Goal: Task Accomplishment & Management: Manage account settings

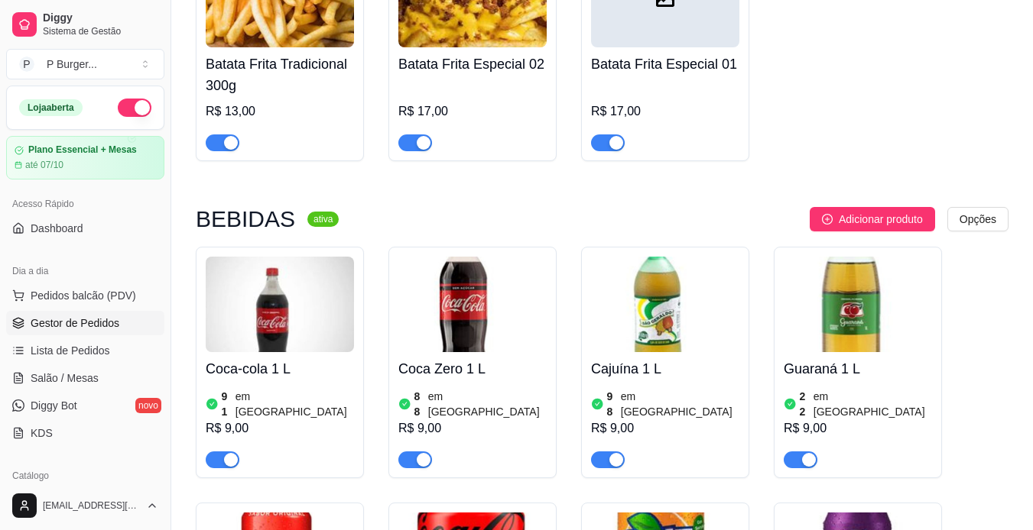
click at [82, 329] on span "Gestor de Pedidos" at bounding box center [75, 323] width 89 height 15
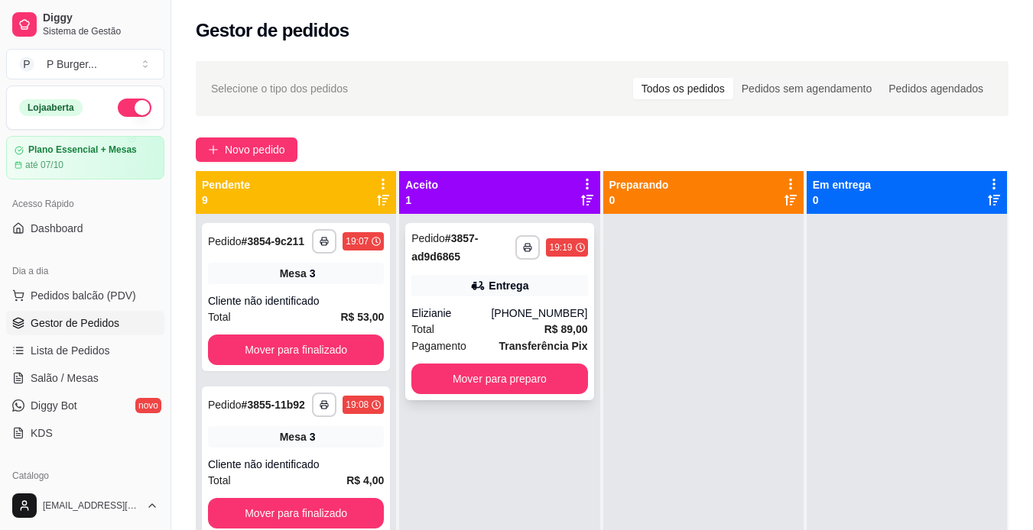
click at [456, 311] on div "Elizianie" at bounding box center [450, 313] width 79 height 15
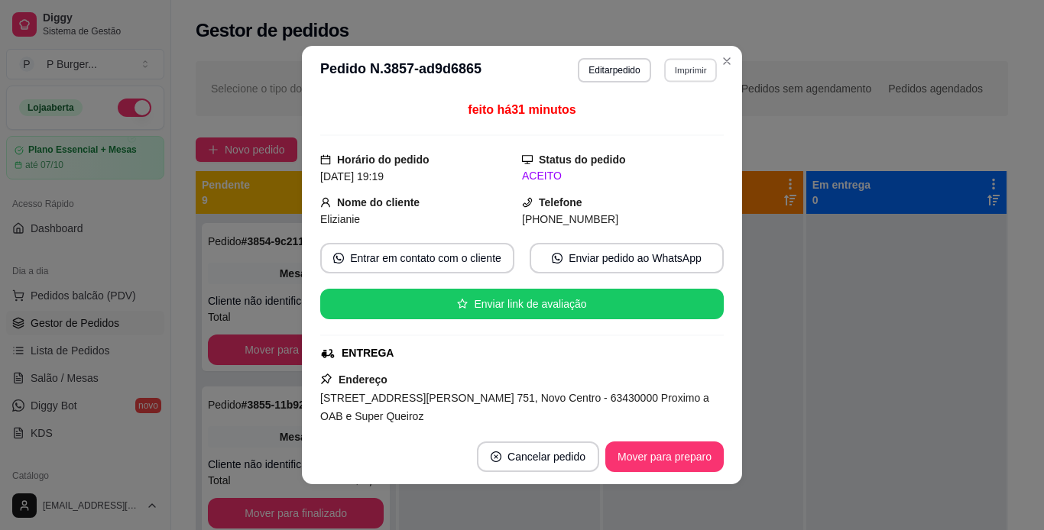
click at [680, 65] on button "Imprimir" at bounding box center [690, 70] width 53 height 24
click at [660, 119] on button "IMPRESSORA" at bounding box center [657, 124] width 107 height 24
click at [683, 67] on button "Imprimir" at bounding box center [690, 70] width 53 height 24
click at [670, 115] on button "IMPRESSORA" at bounding box center [657, 124] width 107 height 24
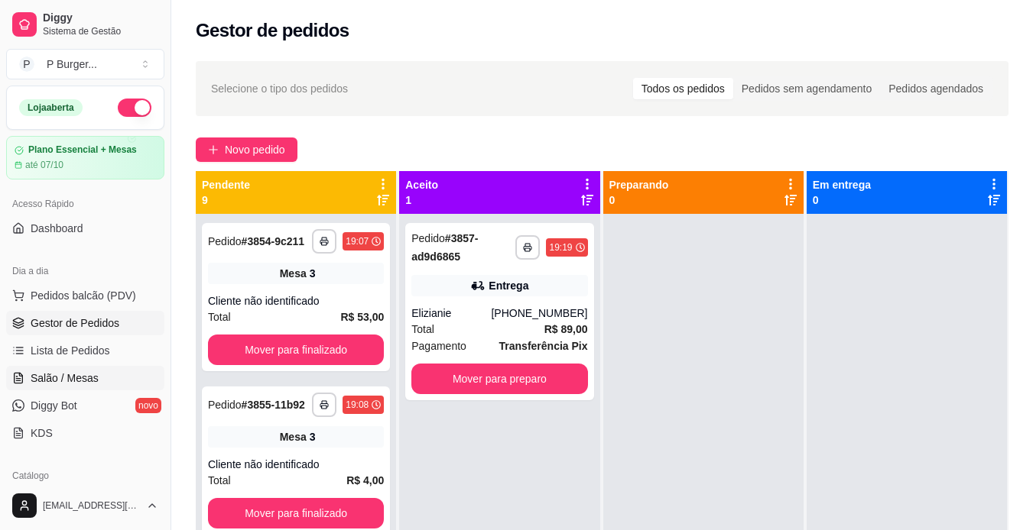
click at [78, 381] on span "Salão / Mesas" at bounding box center [65, 378] width 68 height 15
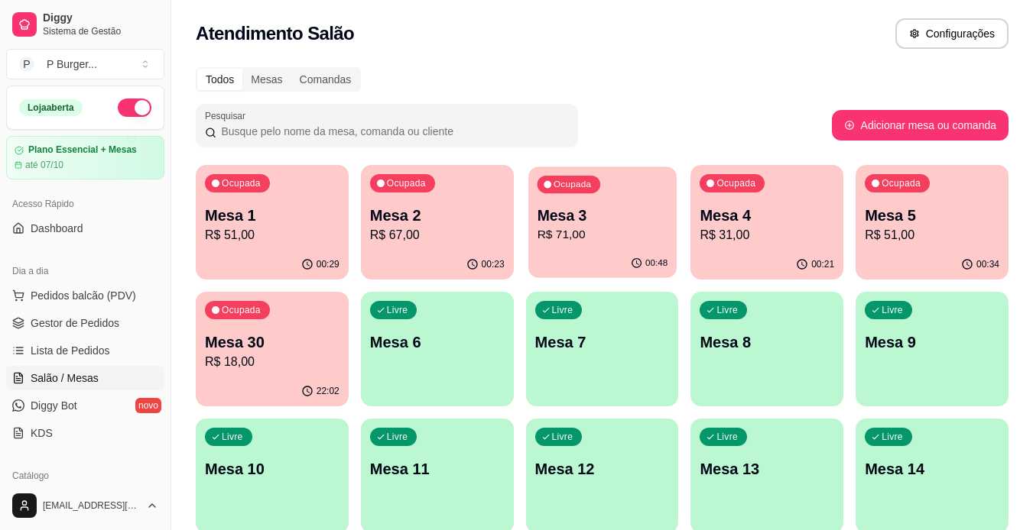
click at [554, 209] on p "Mesa 3" at bounding box center [602, 216] width 131 height 21
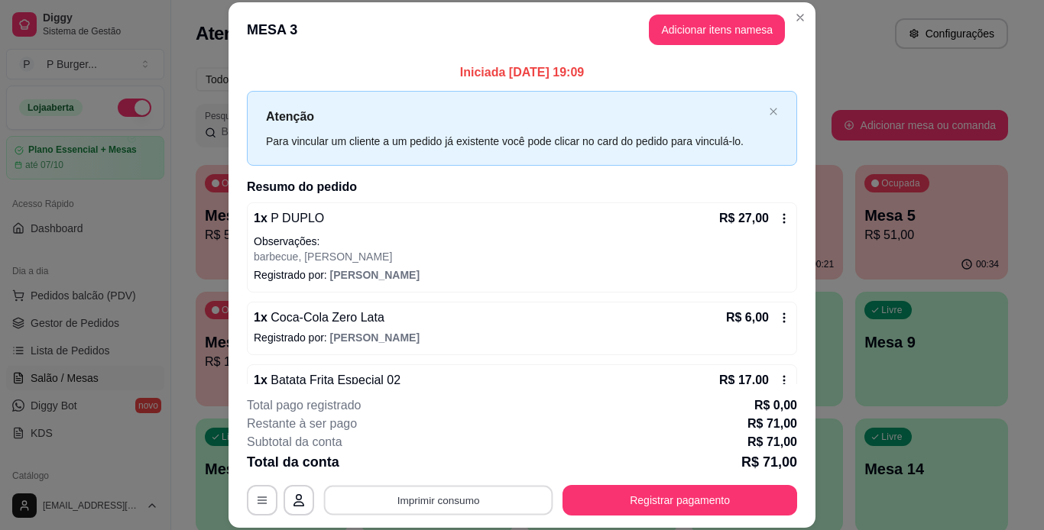
click at [443, 501] on button "Imprimir consumo" at bounding box center [438, 500] width 229 height 30
click at [449, 469] on button "IMPRESSORA" at bounding box center [437, 465] width 111 height 24
click at [446, 498] on button "Imprimir consumo" at bounding box center [438, 500] width 229 height 30
click at [450, 468] on button "IMPRESSORA" at bounding box center [437, 465] width 111 height 24
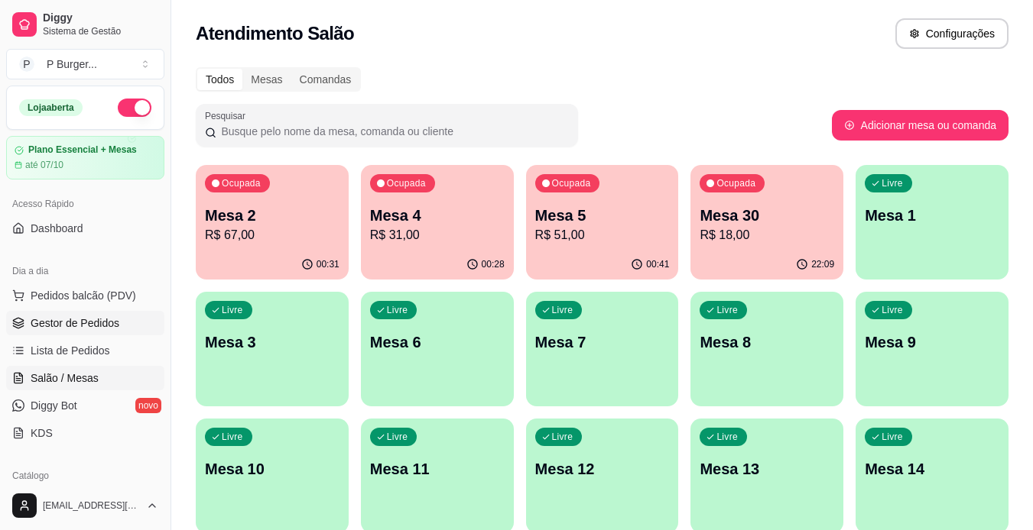
click at [110, 320] on span "Gestor de Pedidos" at bounding box center [75, 323] width 89 height 15
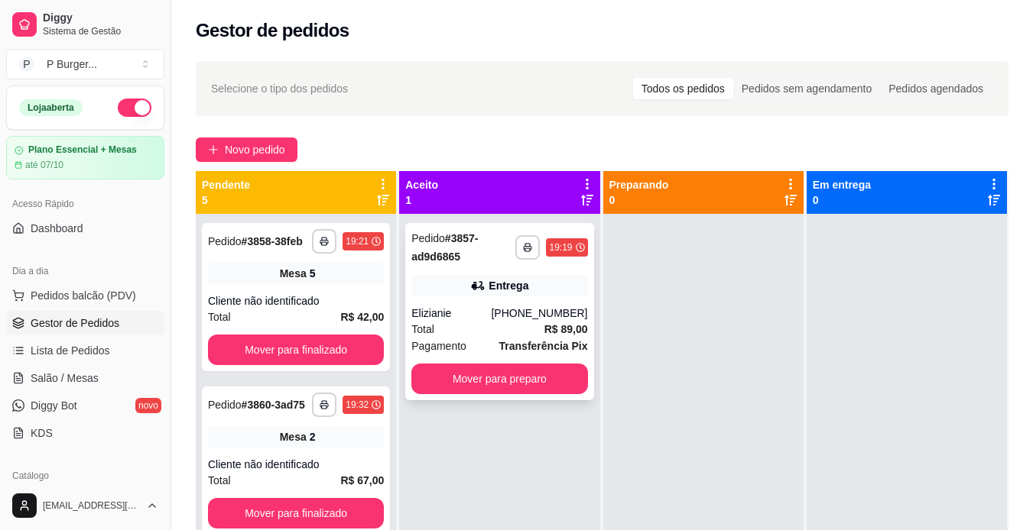
click at [446, 298] on div "**********" at bounding box center [499, 311] width 188 height 177
click at [544, 383] on button "Mover para preparo" at bounding box center [499, 380] width 170 height 30
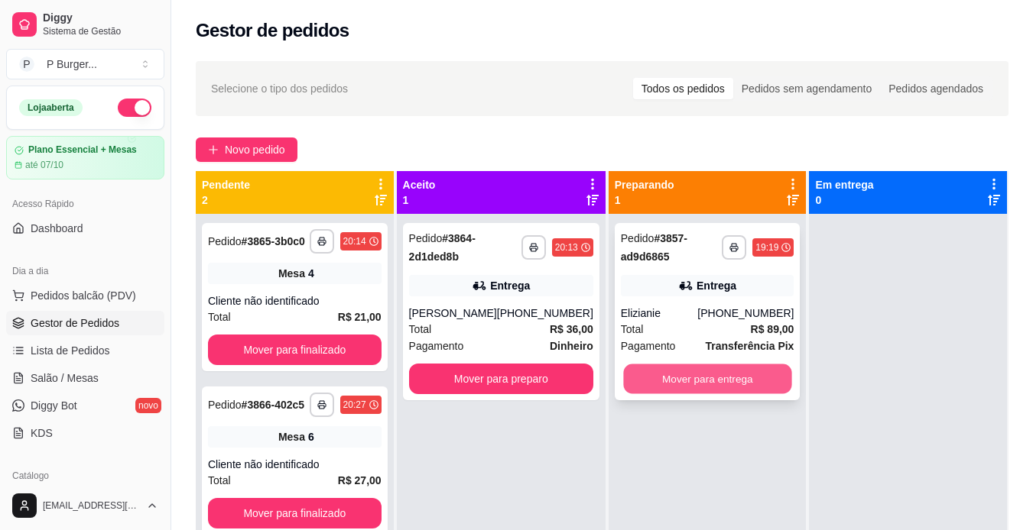
click at [661, 380] on button "Mover para entrega" at bounding box center [707, 380] width 168 height 30
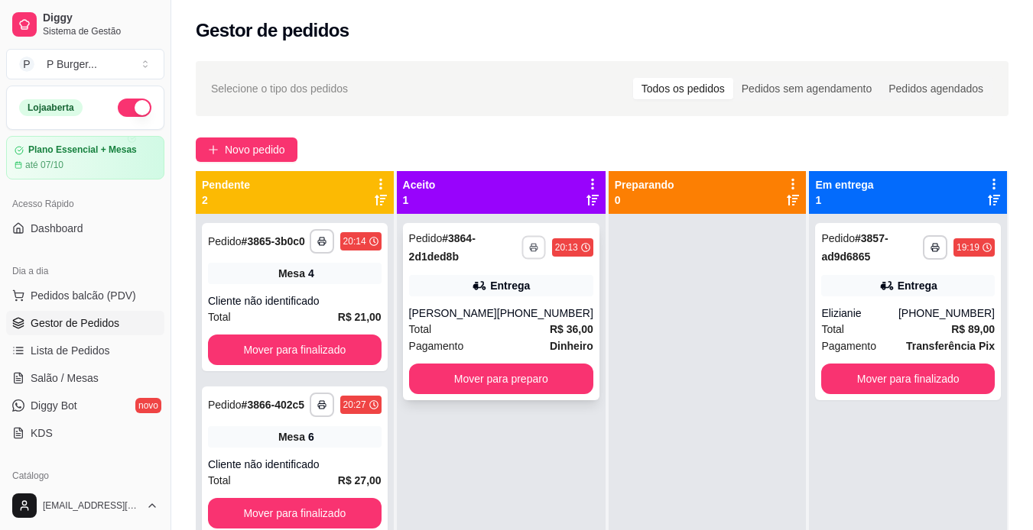
click at [529, 251] on icon "button" at bounding box center [533, 247] width 9 height 9
click at [515, 300] on button "IMPRESSORA" at bounding box center [481, 301] width 107 height 24
click at [530, 248] on icon "button" at bounding box center [534, 248] width 8 height 3
click at [497, 306] on button "IMPRESSORA" at bounding box center [481, 301] width 107 height 24
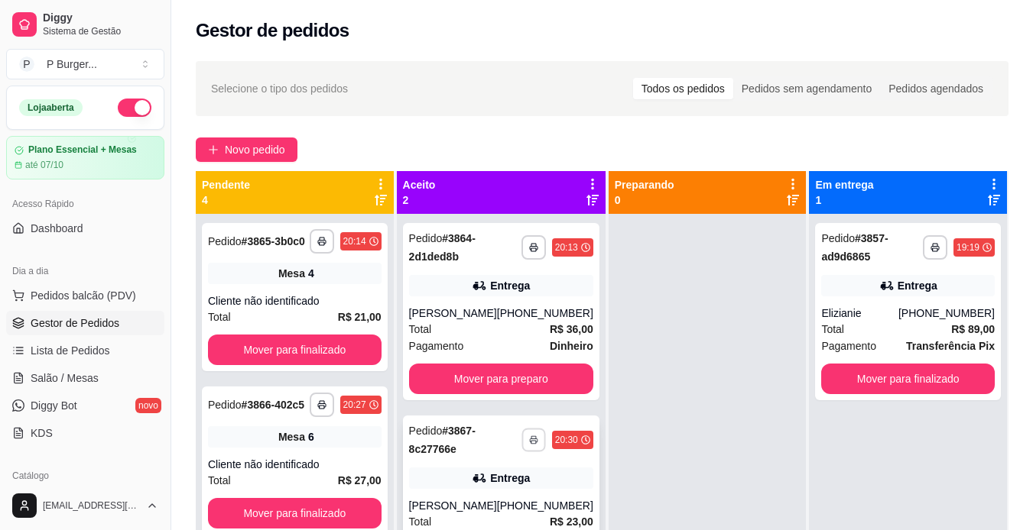
click at [531, 438] on polyline "button" at bounding box center [533, 437] width 5 height 2
click at [503, 492] on button "IMPRESSORA" at bounding box center [481, 493] width 107 height 24
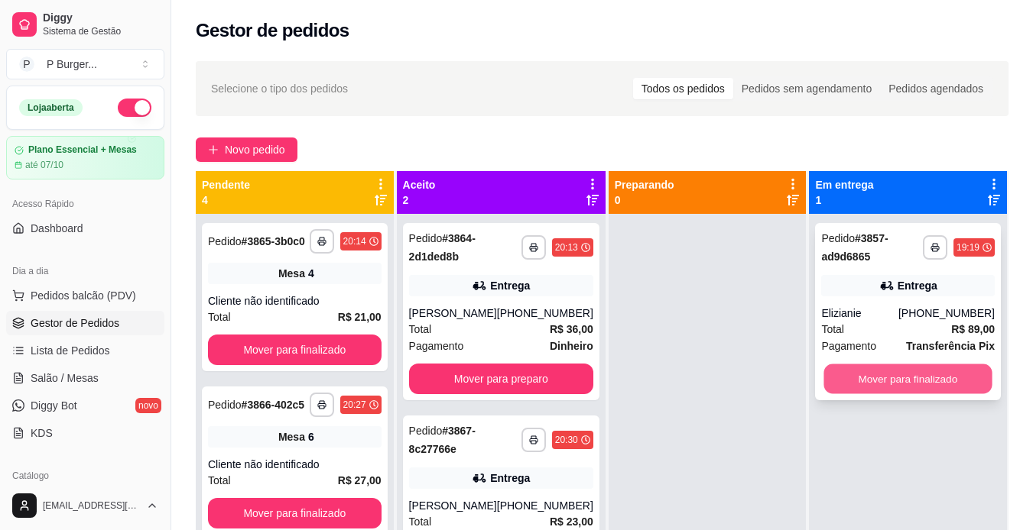
click at [861, 374] on button "Mover para finalizado" at bounding box center [908, 380] width 168 height 30
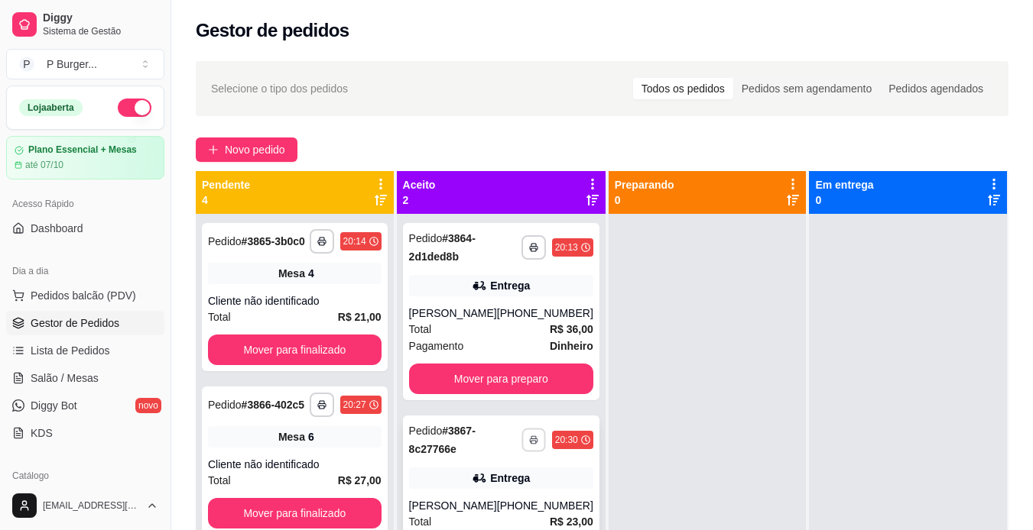
click at [531, 441] on rect "button" at bounding box center [533, 442] width 5 height 3
click at [507, 494] on button "IMPRESSORA" at bounding box center [481, 493] width 107 height 24
click at [527, 434] on button "button" at bounding box center [533, 440] width 24 height 24
click at [505, 496] on button "IMPRESSORA" at bounding box center [481, 493] width 107 height 24
click at [530, 442] on icon "button" at bounding box center [534, 440] width 8 height 3
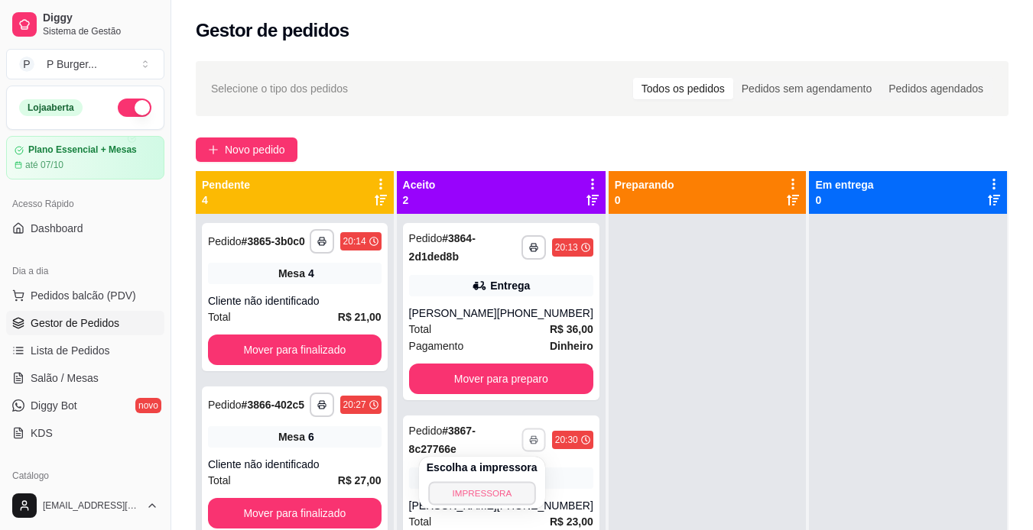
click at [511, 504] on button "IMPRESSORA" at bounding box center [481, 493] width 107 height 24
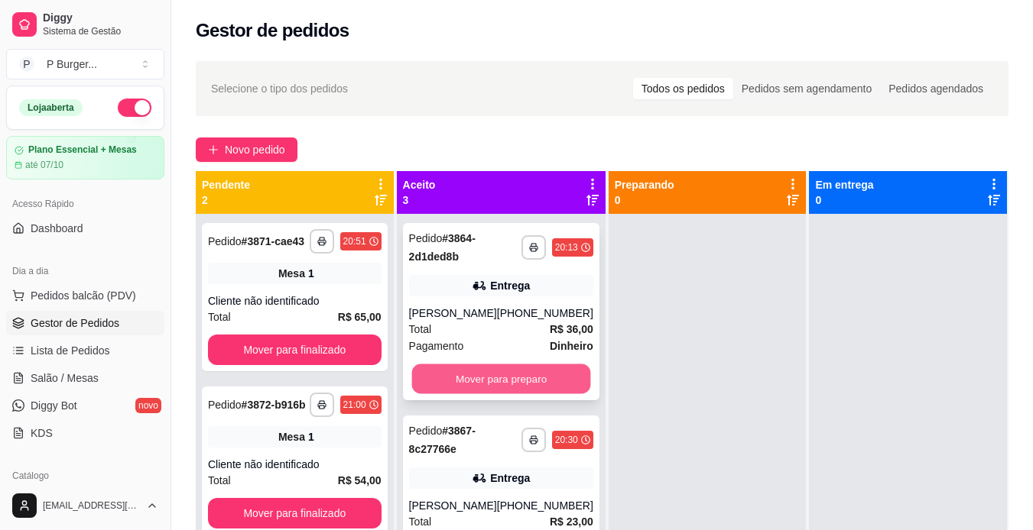
click at [500, 370] on button "Mover para preparo" at bounding box center [500, 380] width 179 height 30
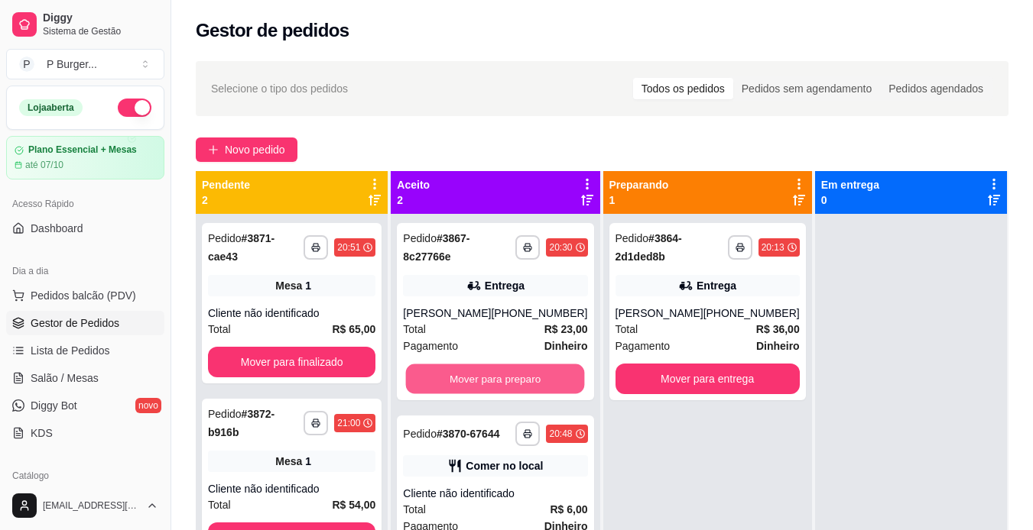
click at [500, 370] on button "Mover para preparo" at bounding box center [495, 380] width 179 height 30
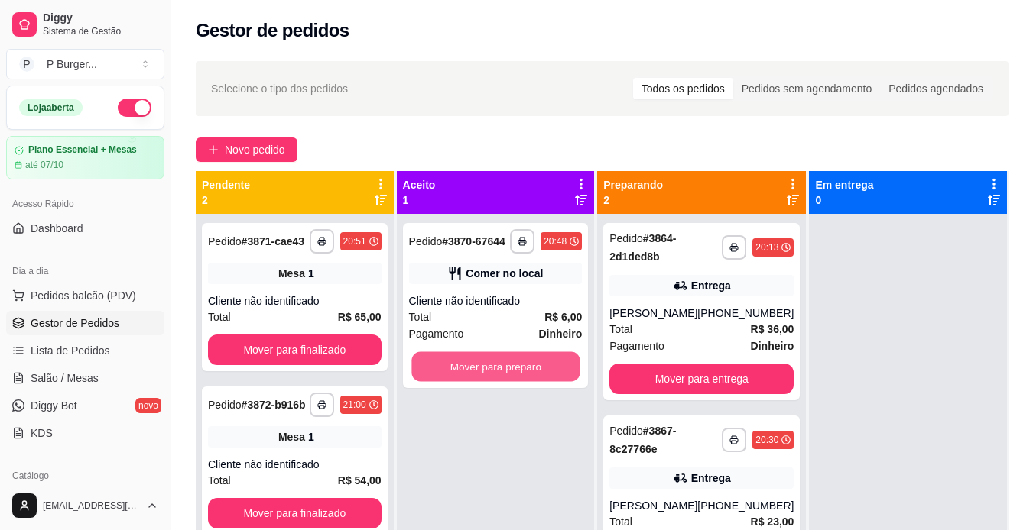
click at [500, 370] on button "Mover para preparo" at bounding box center [495, 367] width 168 height 30
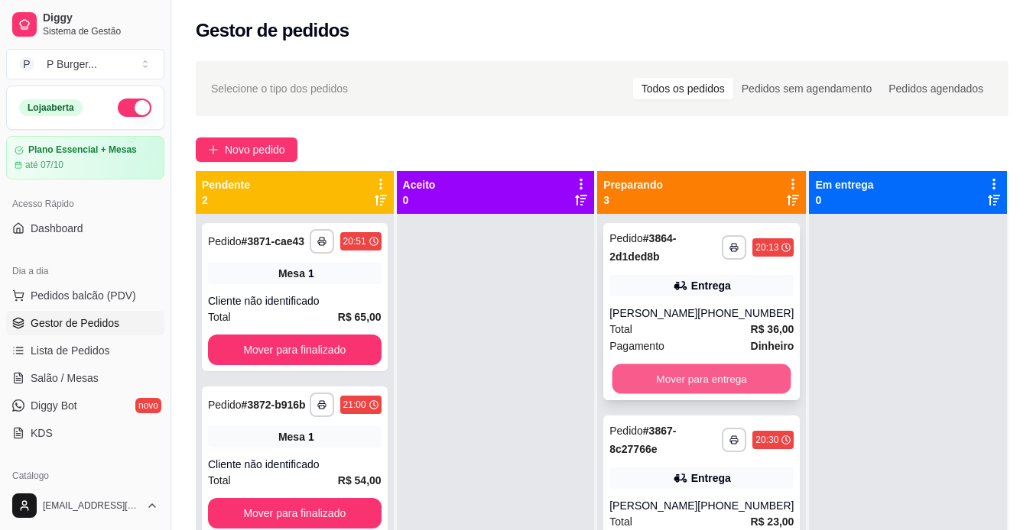
click at [673, 373] on button "Mover para entrega" at bounding box center [701, 380] width 179 height 30
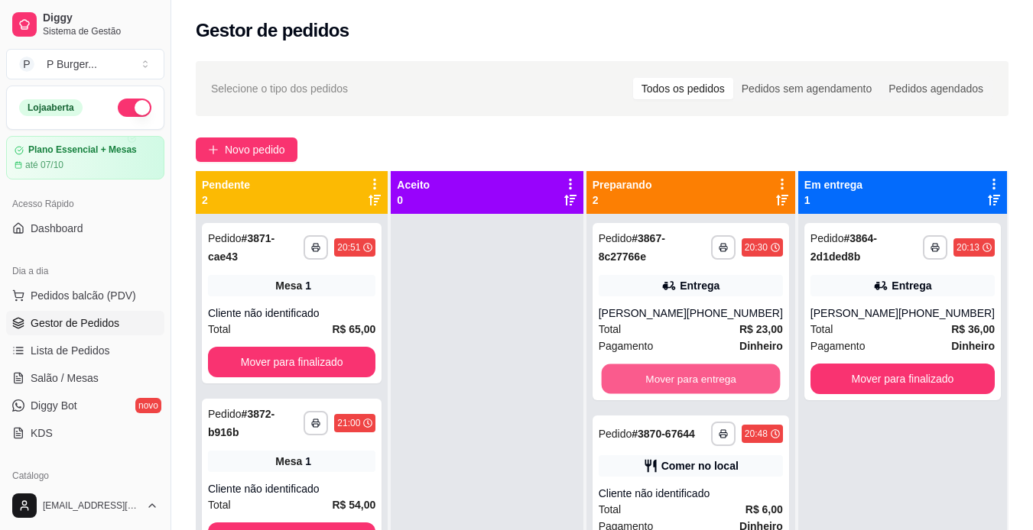
click at [673, 373] on button "Mover para entrega" at bounding box center [690, 380] width 179 height 30
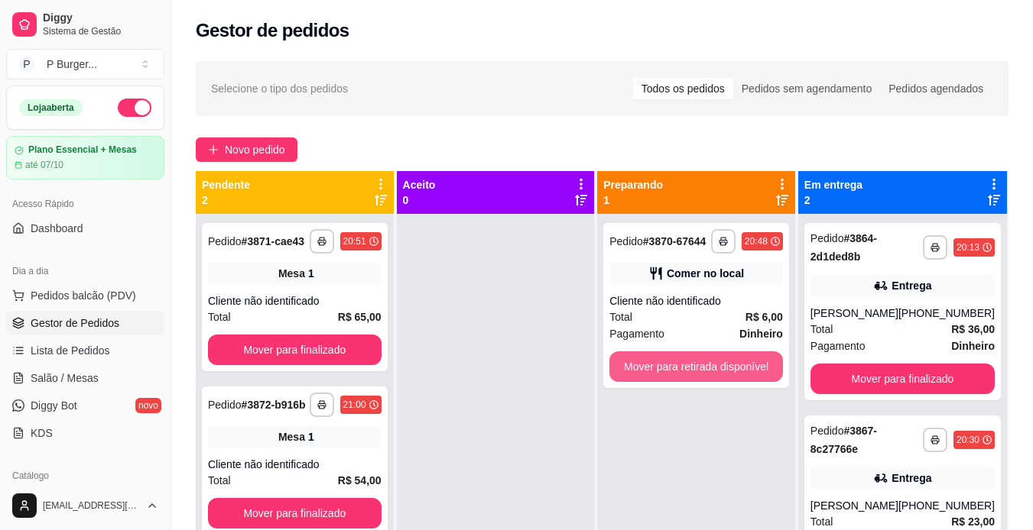
click at [673, 373] on button "Mover para retirada disponível" at bounding box center [695, 367] width 173 height 31
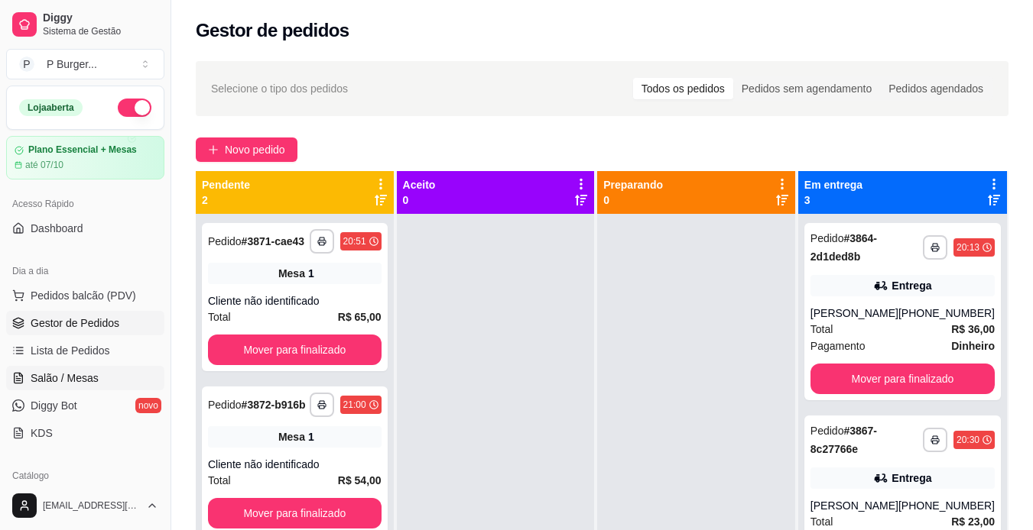
click at [60, 377] on span "Salão / Mesas" at bounding box center [65, 378] width 68 height 15
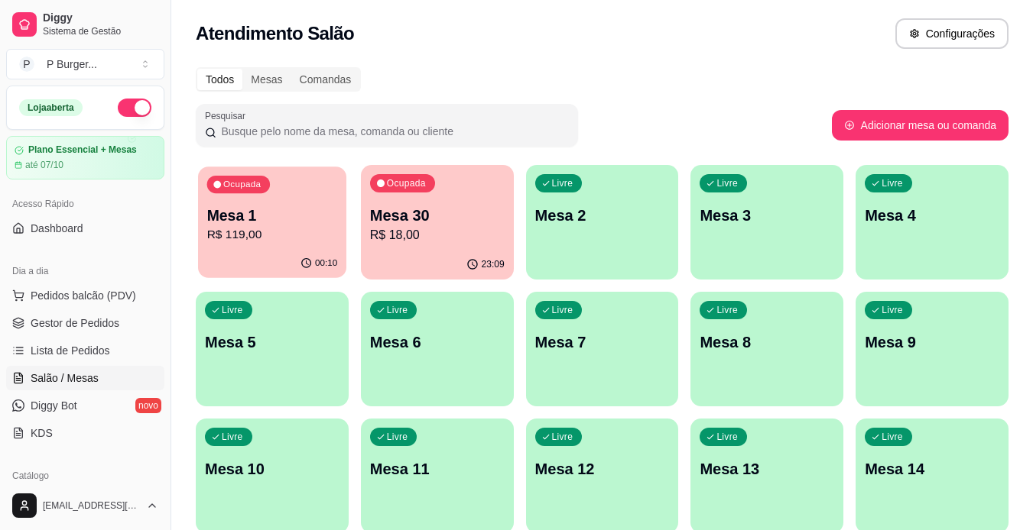
click at [252, 232] on p "R$ 119,00" at bounding box center [272, 235] width 131 height 18
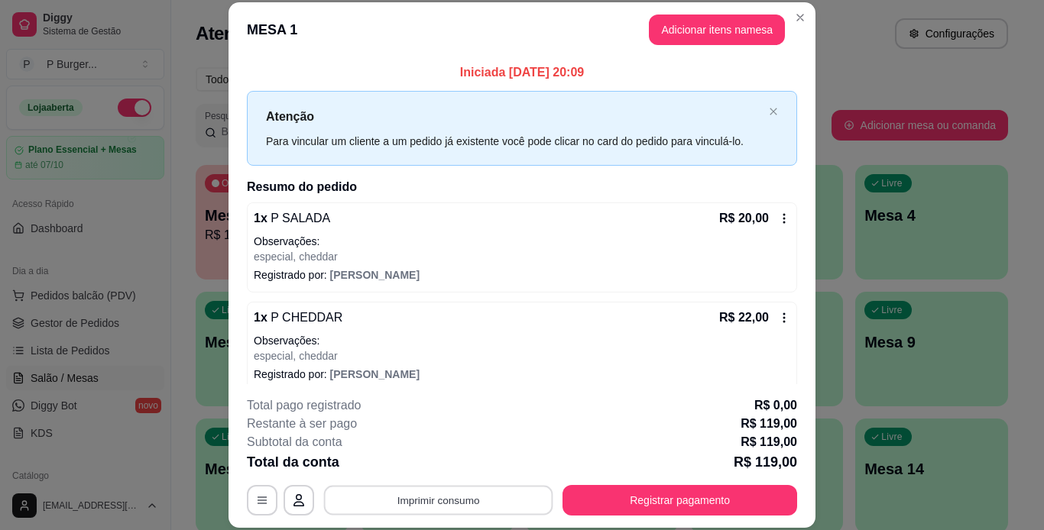
click at [408, 494] on button "Imprimir consumo" at bounding box center [438, 500] width 229 height 30
click at [543, 434] on div "Subtotal da conta R$ 119,00" at bounding box center [522, 442] width 550 height 18
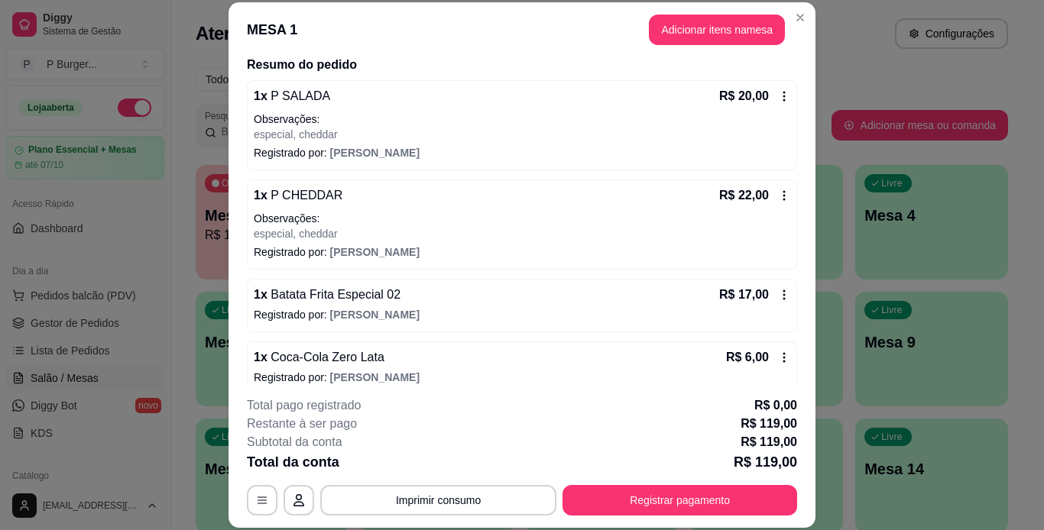
scroll to position [400, 0]
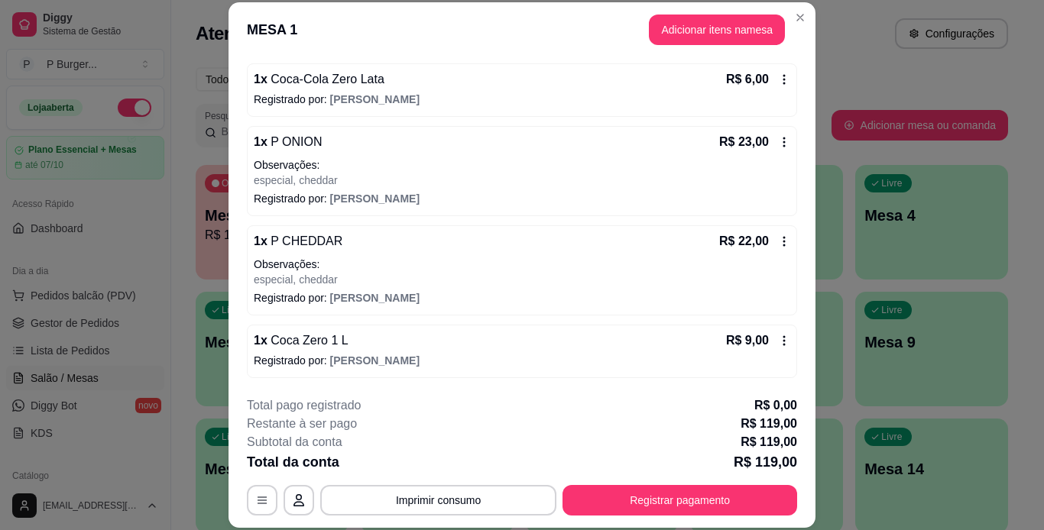
click at [783, 84] on icon at bounding box center [784, 79] width 2 height 10
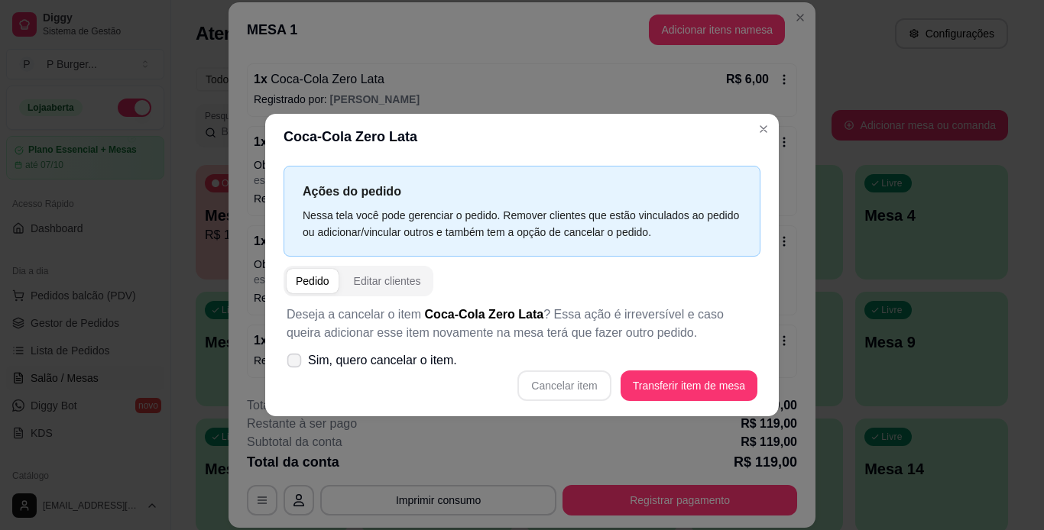
click at [292, 359] on icon at bounding box center [293, 360] width 11 height 8
click at [292, 364] on input "Sim, quero cancelar o item." at bounding box center [291, 369] width 10 height 10
checkbox input "true"
click at [579, 387] on button "Cancelar item" at bounding box center [564, 386] width 91 height 30
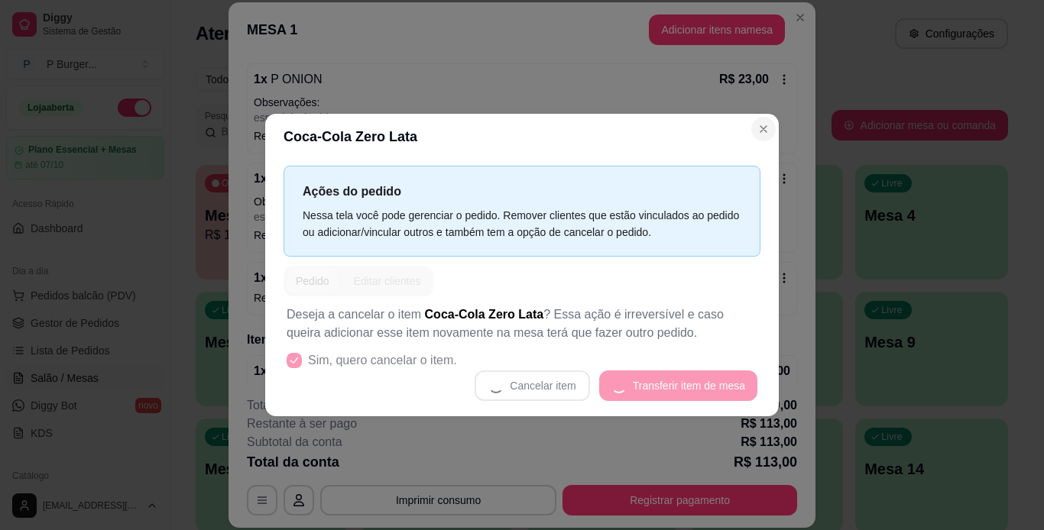
scroll to position [338, 0]
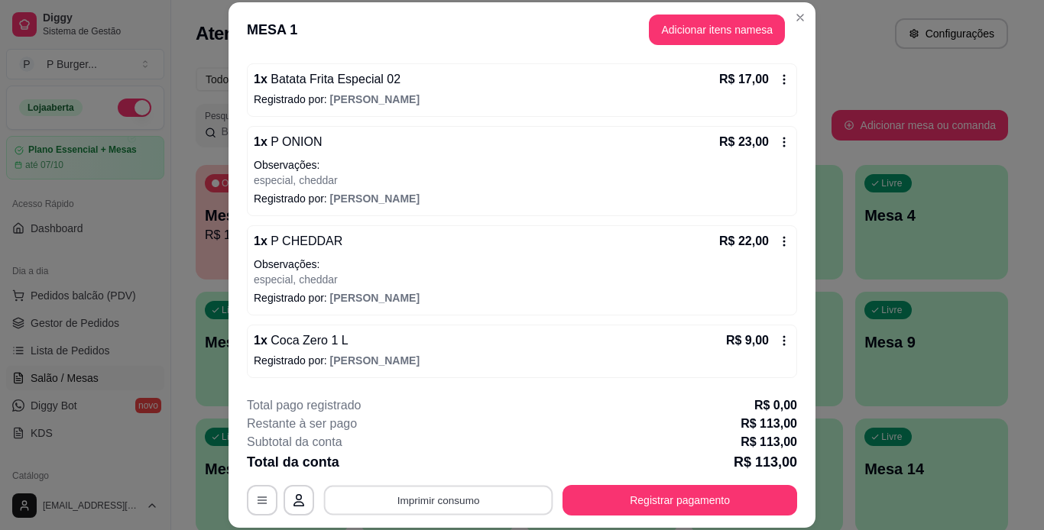
click at [478, 507] on button "Imprimir consumo" at bounding box center [438, 500] width 229 height 30
click at [465, 470] on button "IMPRESSORA" at bounding box center [437, 465] width 107 height 24
click at [465, 487] on button "Imprimir consumo" at bounding box center [438, 500] width 229 height 30
click at [465, 465] on button "IMPRESSORA" at bounding box center [437, 465] width 107 height 24
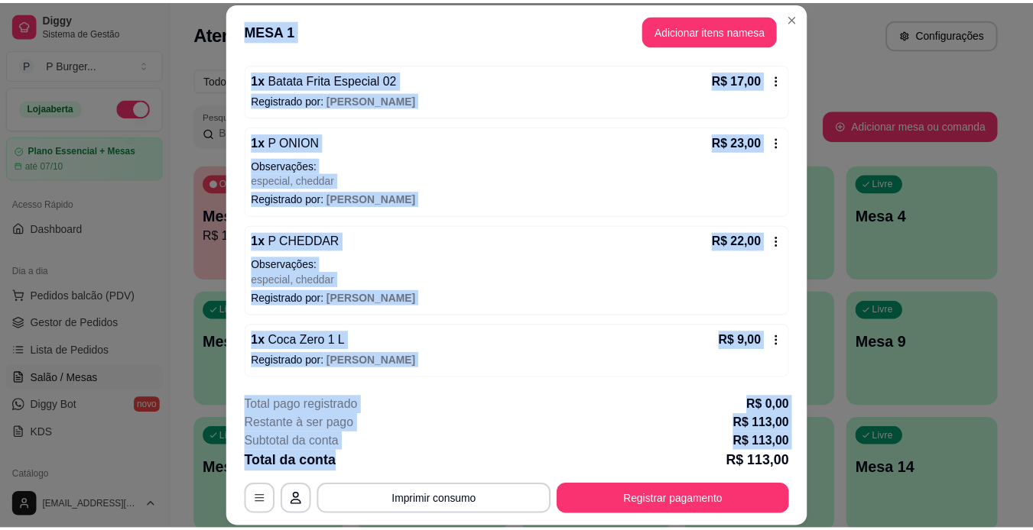
scroll to position [47, 0]
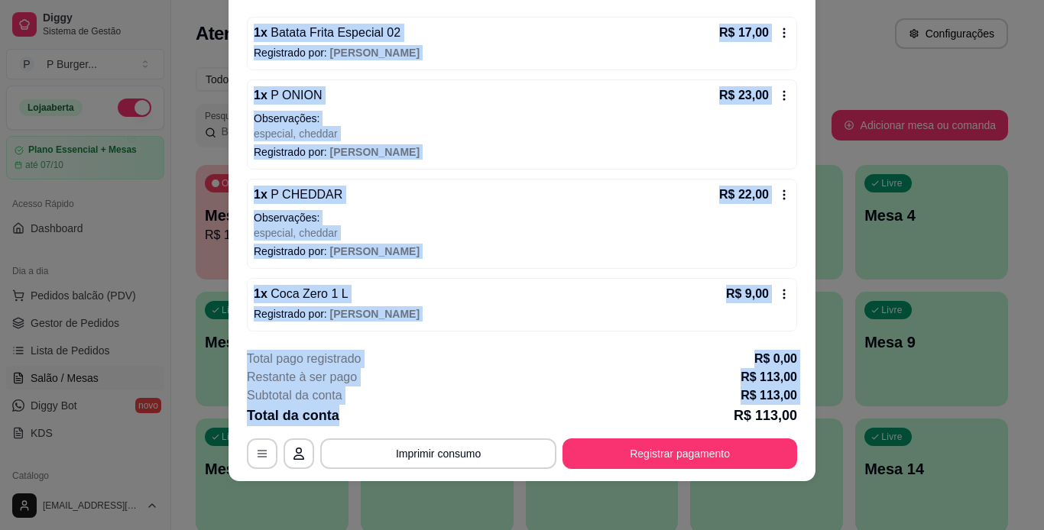
drag, startPoint x: 465, startPoint y: 465, endPoint x: 460, endPoint y: 543, distance: 78.9
click at [460, 530] on html "Diggy Sistema de Gestão P P Burger ... Loja aberta Plano Essencial + Mesas até …" at bounding box center [522, 265] width 1044 height 530
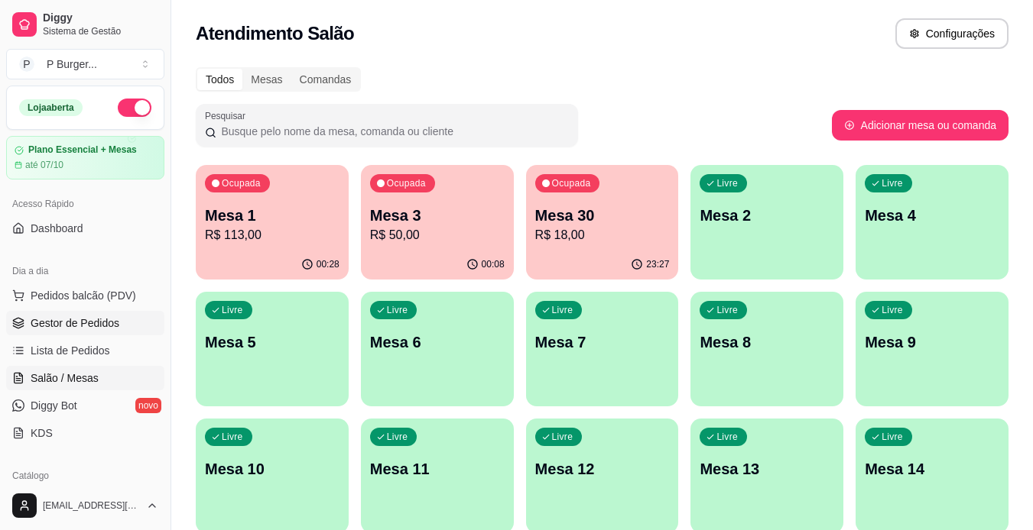
click at [141, 322] on link "Gestor de Pedidos" at bounding box center [85, 323] width 158 height 24
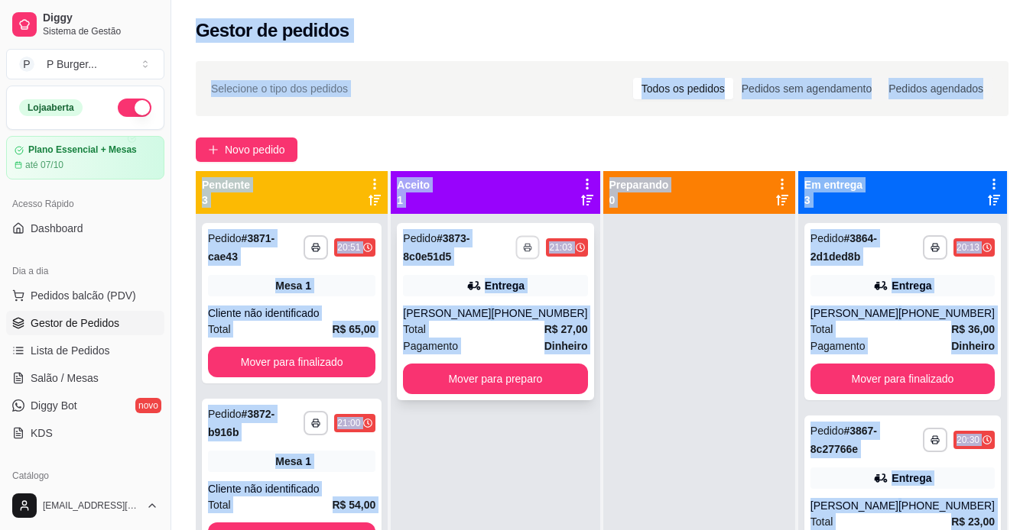
click at [526, 246] on icon "button" at bounding box center [528, 247] width 9 height 9
click at [507, 300] on button "IMPRESSORA" at bounding box center [481, 301] width 107 height 24
click at [526, 248] on rect "button" at bounding box center [528, 249] width 5 height 3
click at [499, 293] on button "IMPRESSORA" at bounding box center [481, 301] width 107 height 24
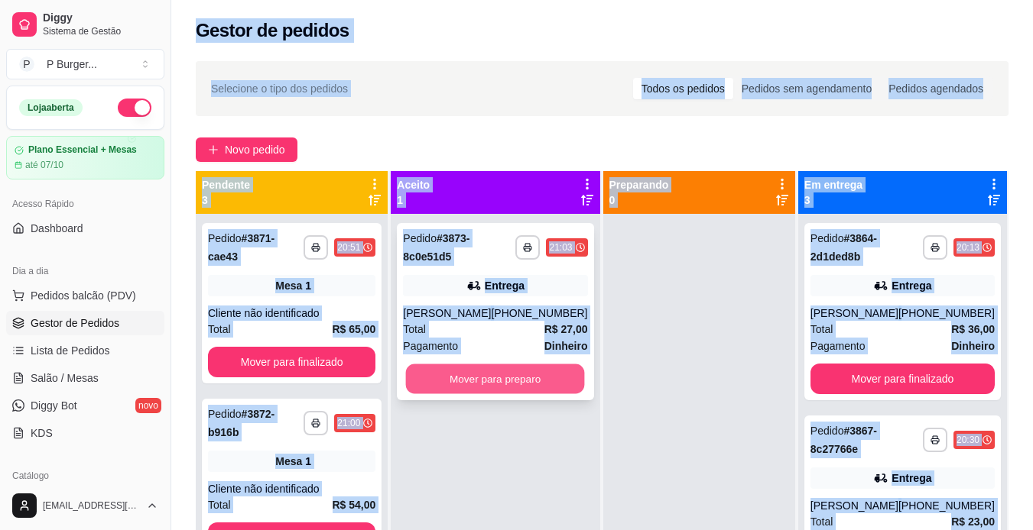
click at [508, 366] on button "Mover para preparo" at bounding box center [495, 380] width 179 height 30
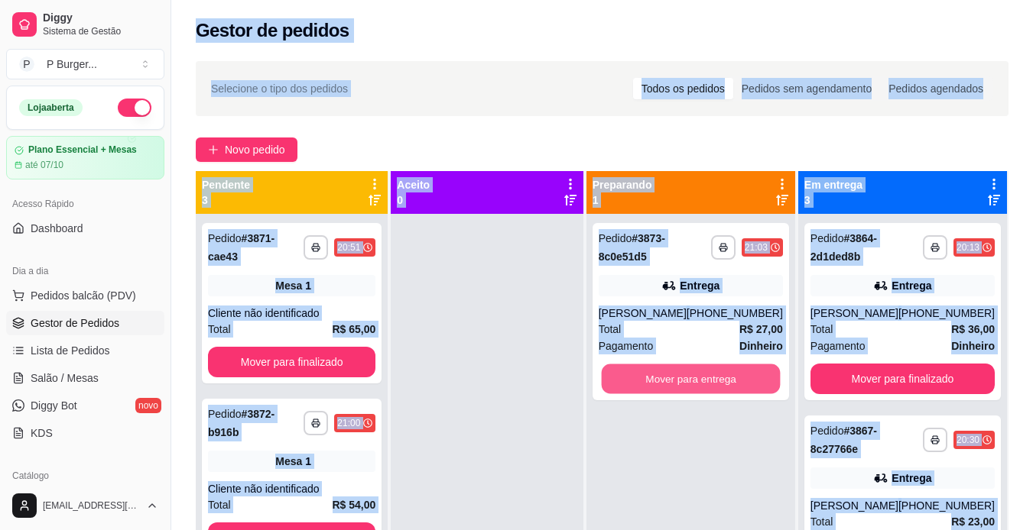
click at [669, 381] on button "Mover para entrega" at bounding box center [690, 380] width 179 height 30
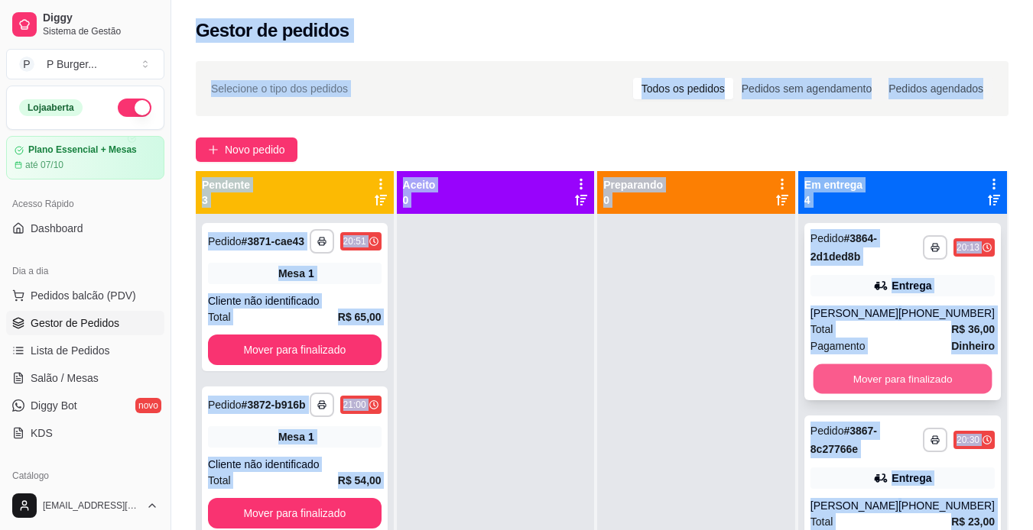
click at [867, 372] on button "Mover para finalizado" at bounding box center [901, 380] width 179 height 30
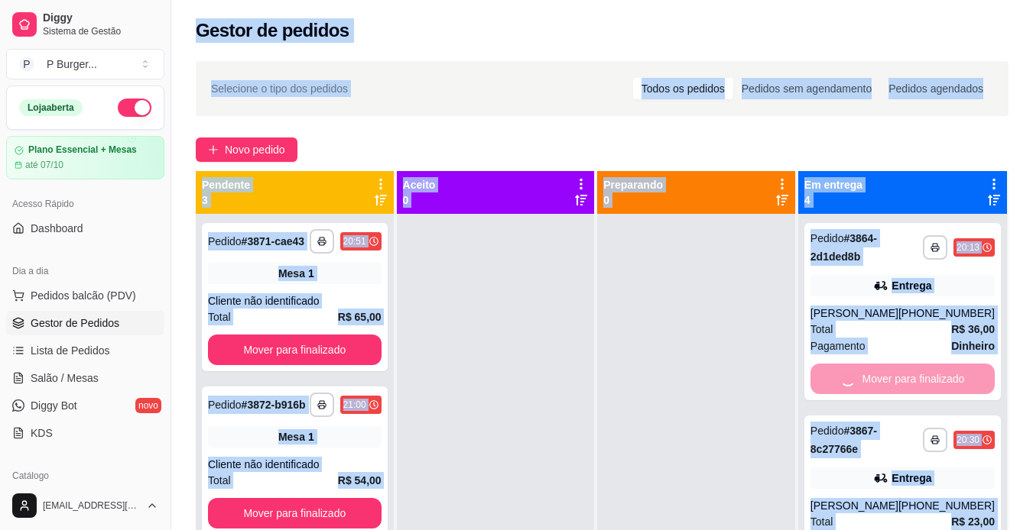
click at [778, 375] on div at bounding box center [696, 479] width 198 height 530
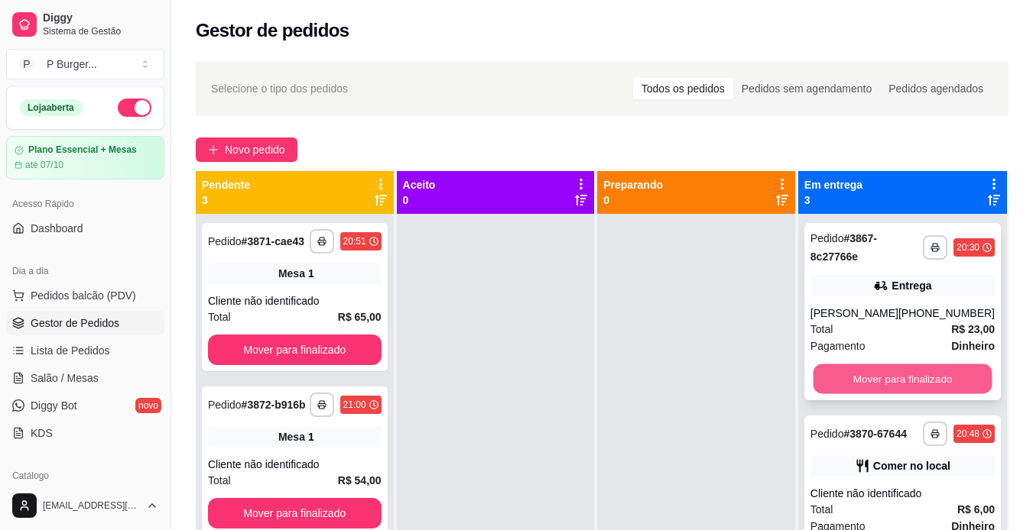
click at [830, 380] on button "Mover para finalizado" at bounding box center [901, 380] width 179 height 30
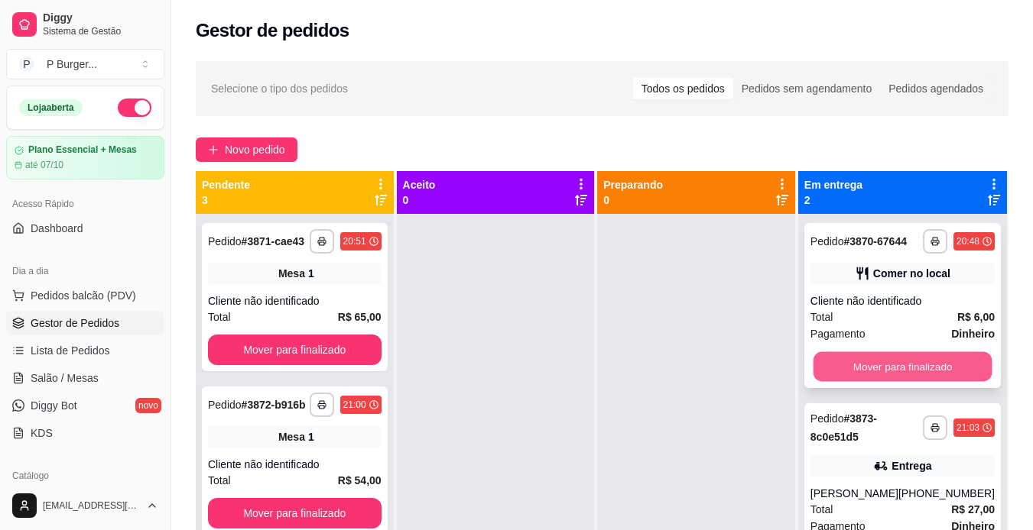
click at [832, 369] on button "Mover para finalizado" at bounding box center [901, 367] width 179 height 30
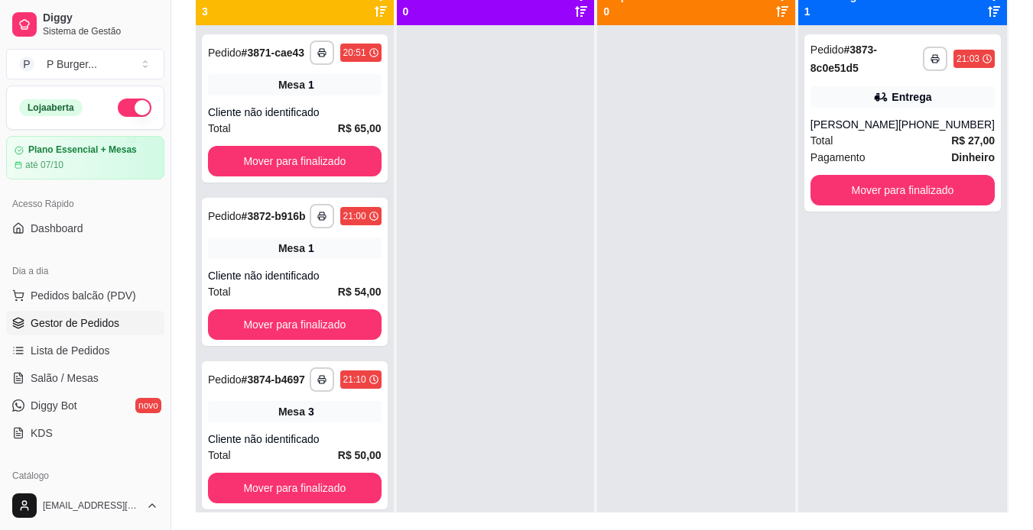
scroll to position [198, 0]
